Goal: Navigation & Orientation: Find specific page/section

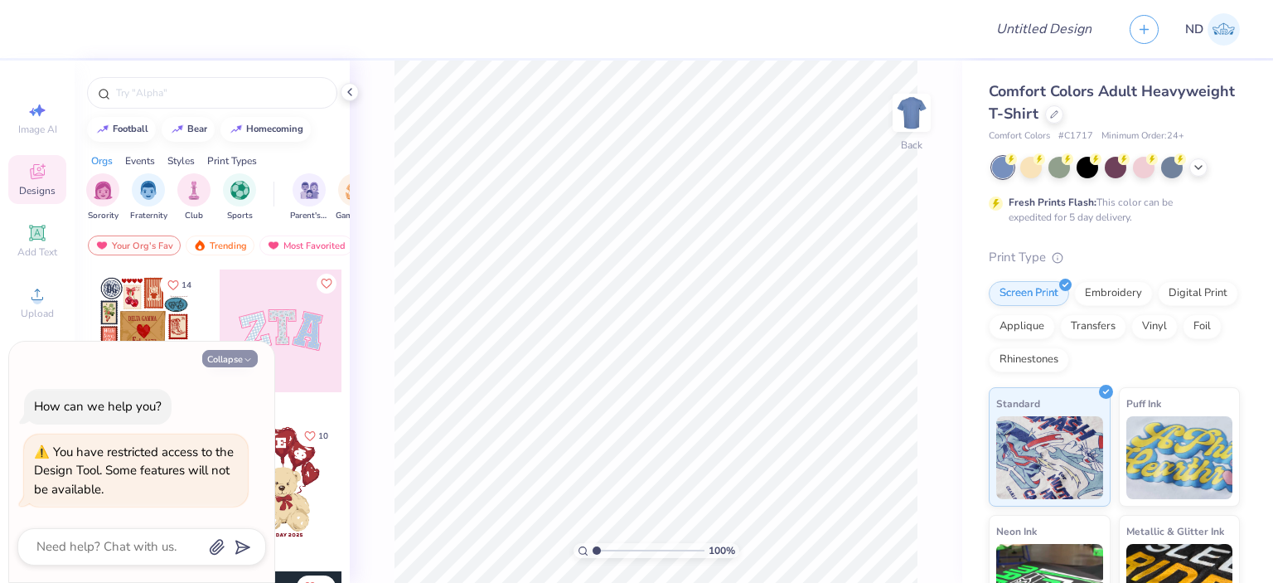
click at [224, 359] on button "Collapse" at bounding box center [230, 358] width 56 height 17
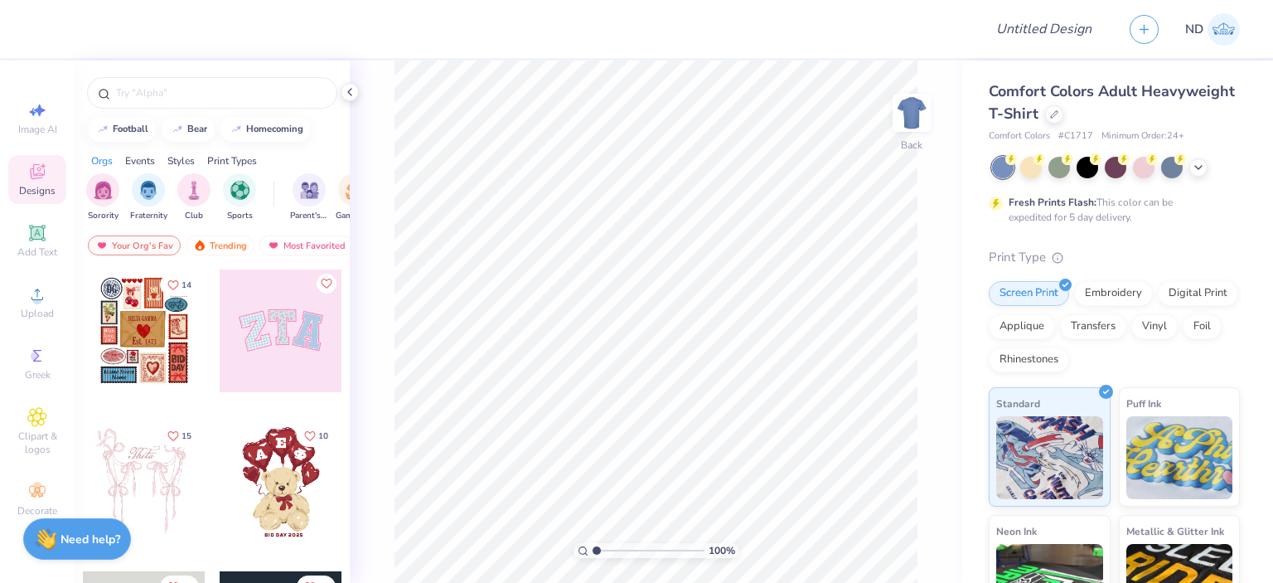
click at [159, 343] on div at bounding box center [144, 330] width 123 height 123
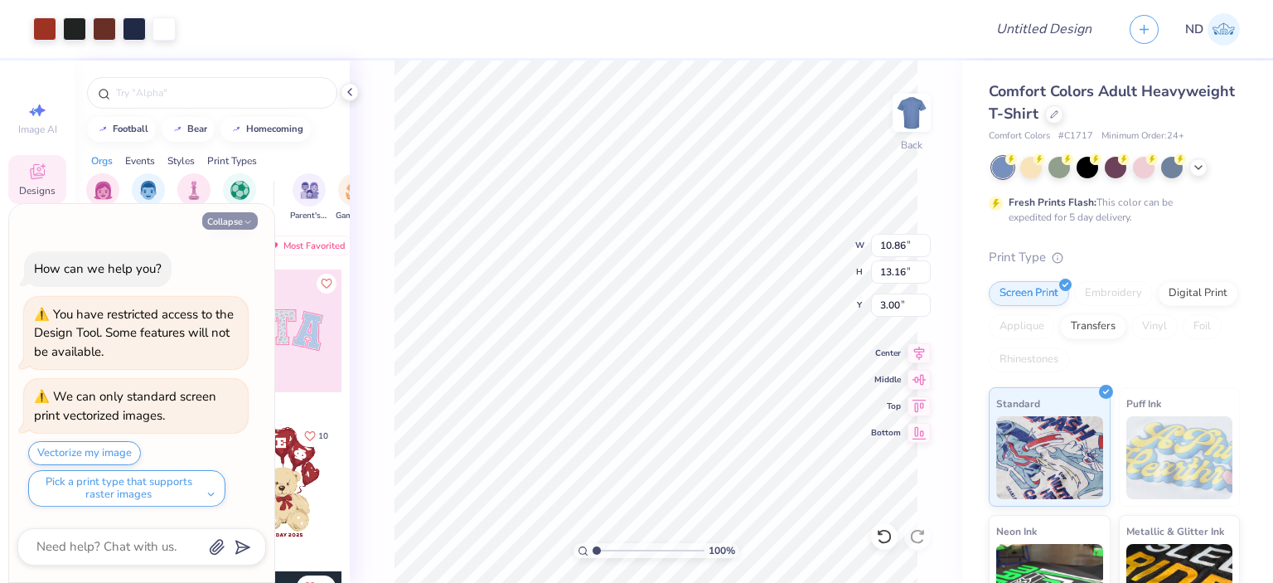
click at [217, 225] on button "Collapse" at bounding box center [230, 220] width 56 height 17
type textarea "x"
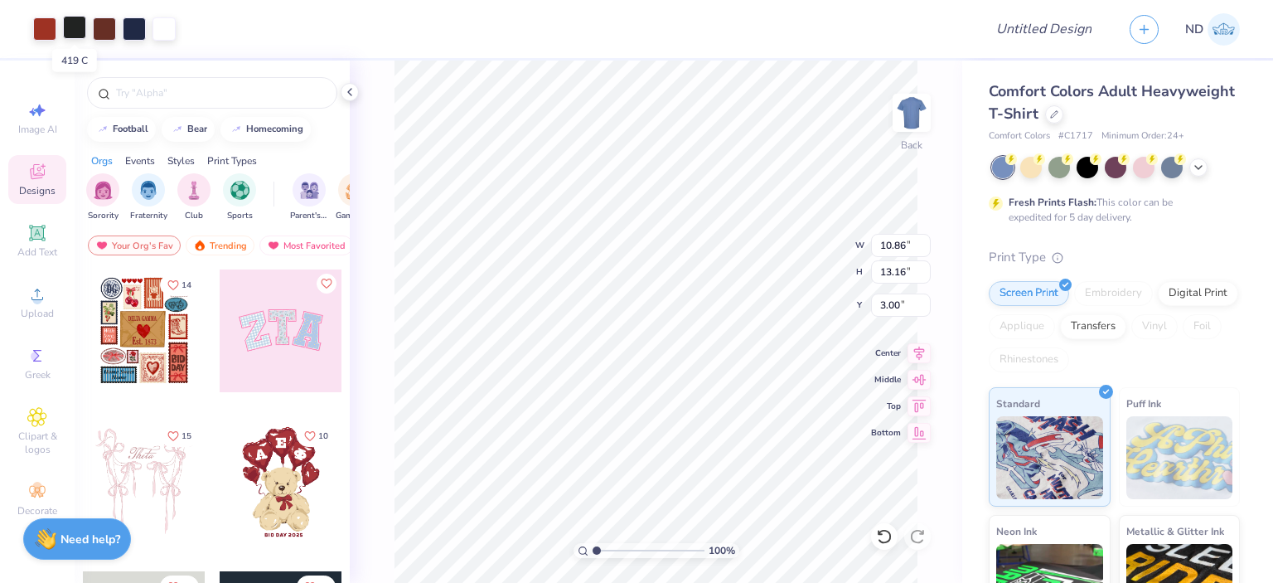
click at [70, 29] on div at bounding box center [74, 27] width 23 height 23
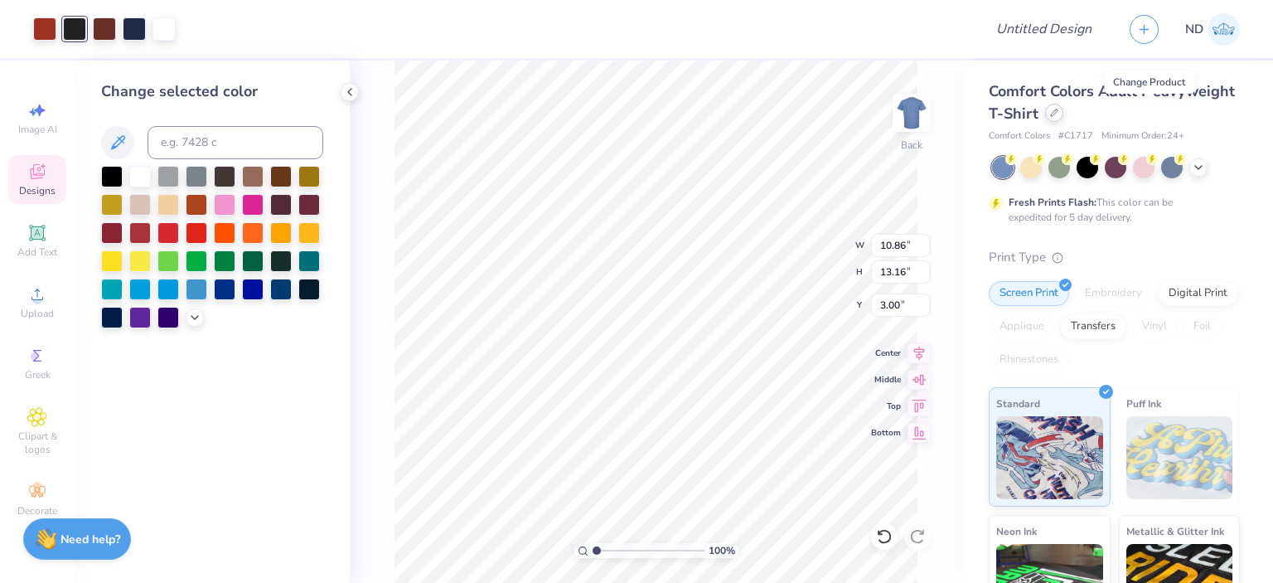
click at [1058, 112] on icon at bounding box center [1054, 112] width 7 height 7
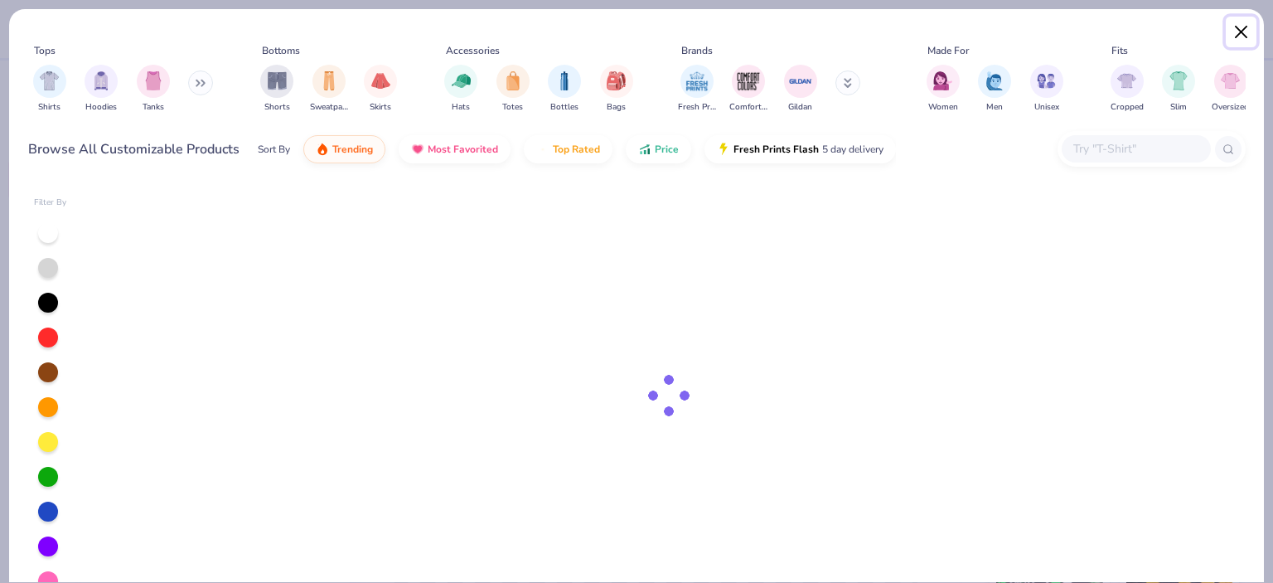
click at [1243, 31] on button "Close" at bounding box center [1241, 32] width 31 height 31
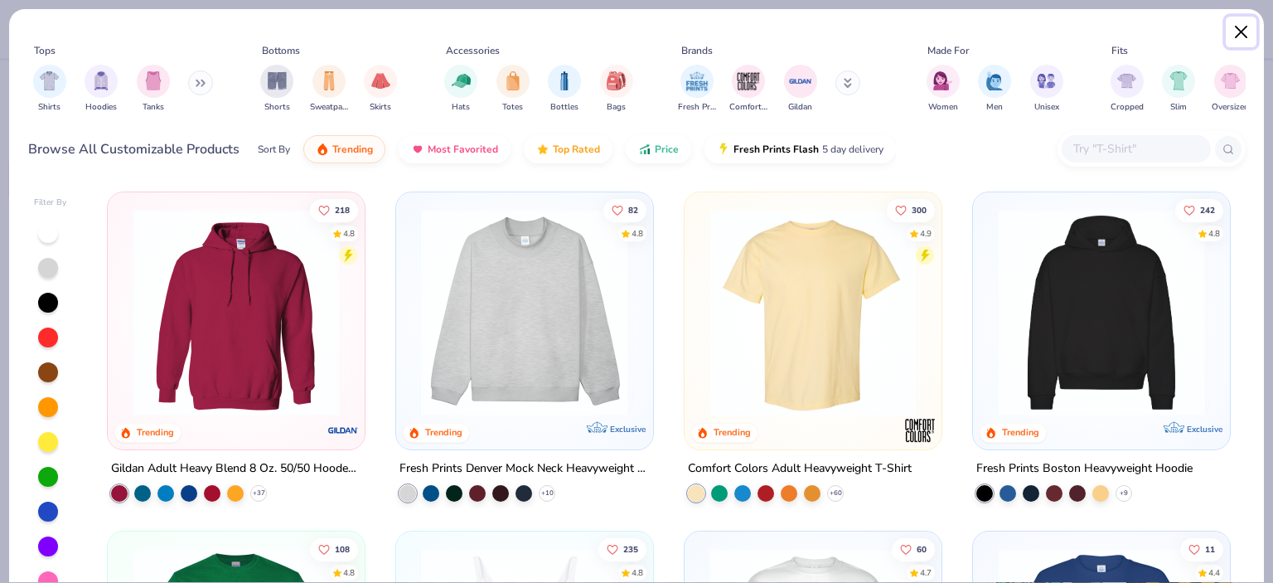
click at [1243, 33] on button "Close" at bounding box center [1241, 32] width 31 height 31
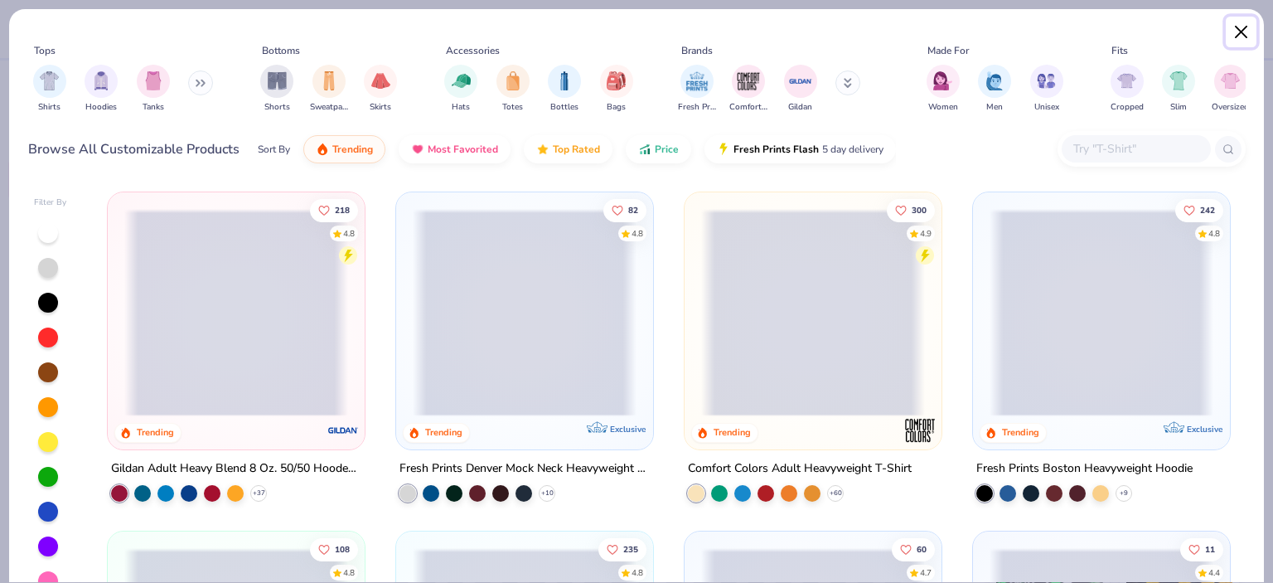
click at [1240, 29] on button "Close" at bounding box center [1241, 32] width 31 height 31
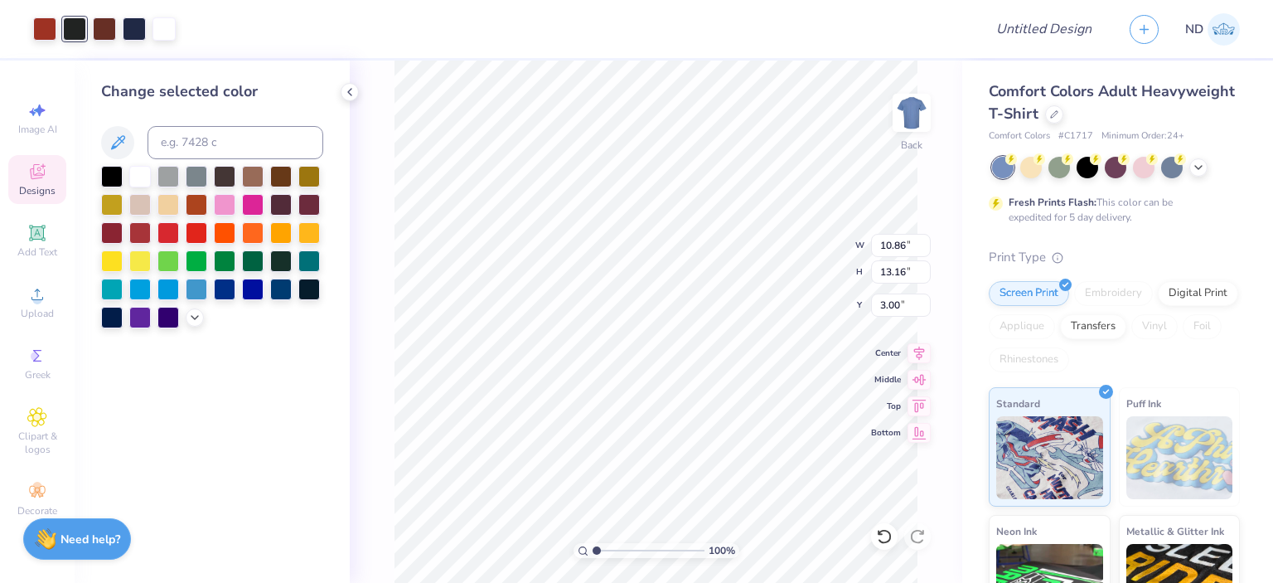
click at [1249, 37] on div "ND" at bounding box center [1195, 29] width 156 height 58
